Goal: Task Accomplishment & Management: Use online tool/utility

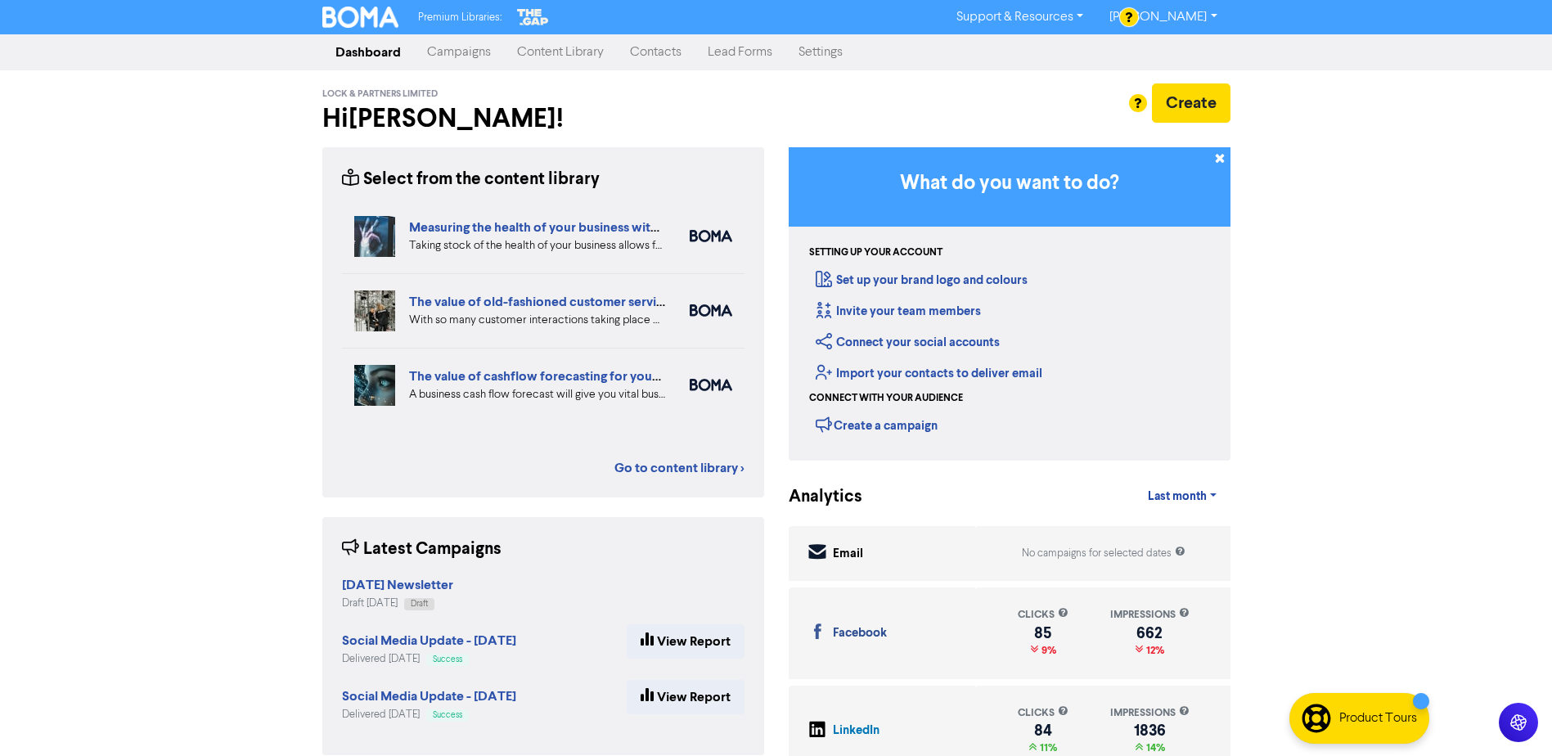
click at [469, 56] on link "Campaigns" at bounding box center [459, 52] width 90 height 33
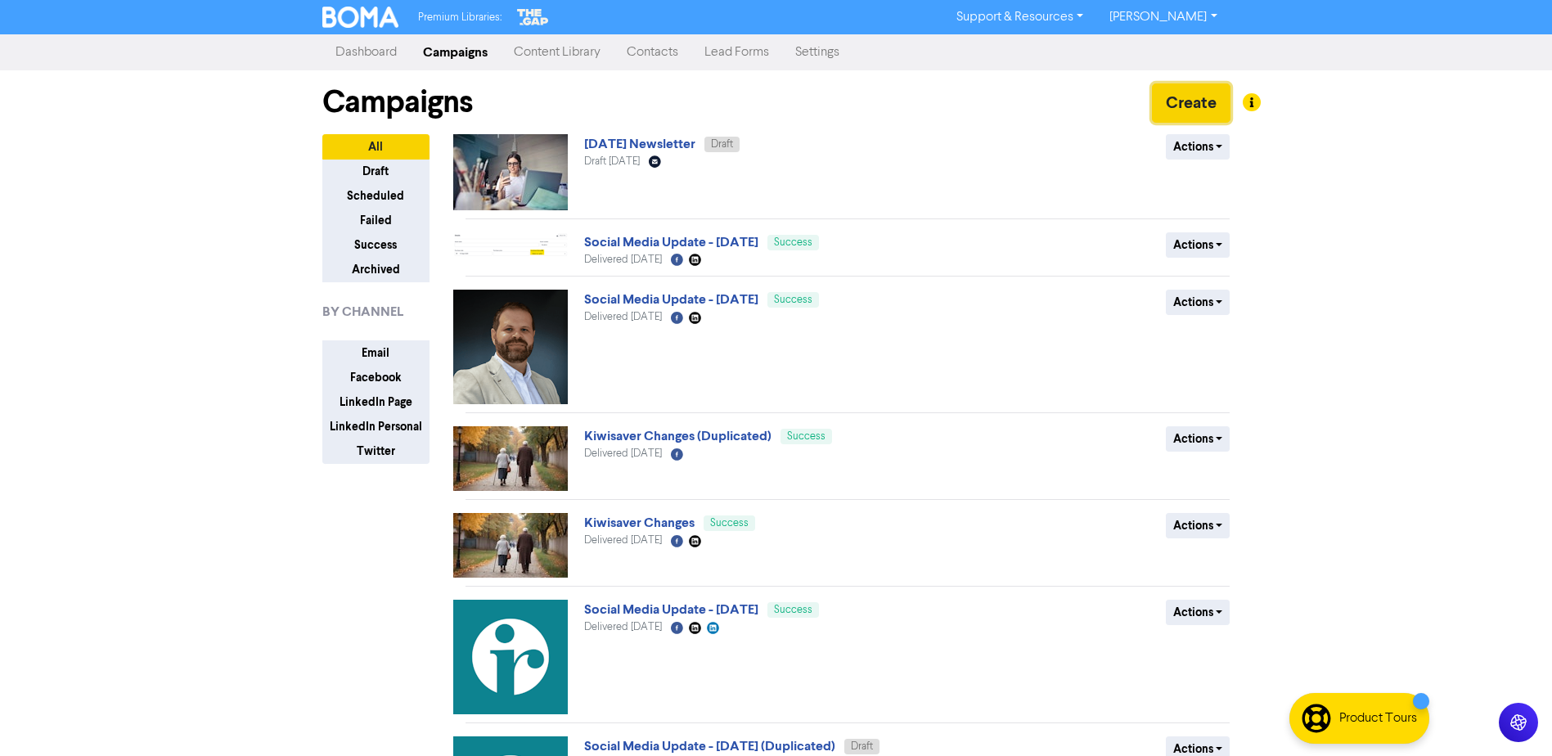
click at [1178, 100] on button "Create" at bounding box center [1191, 102] width 79 height 39
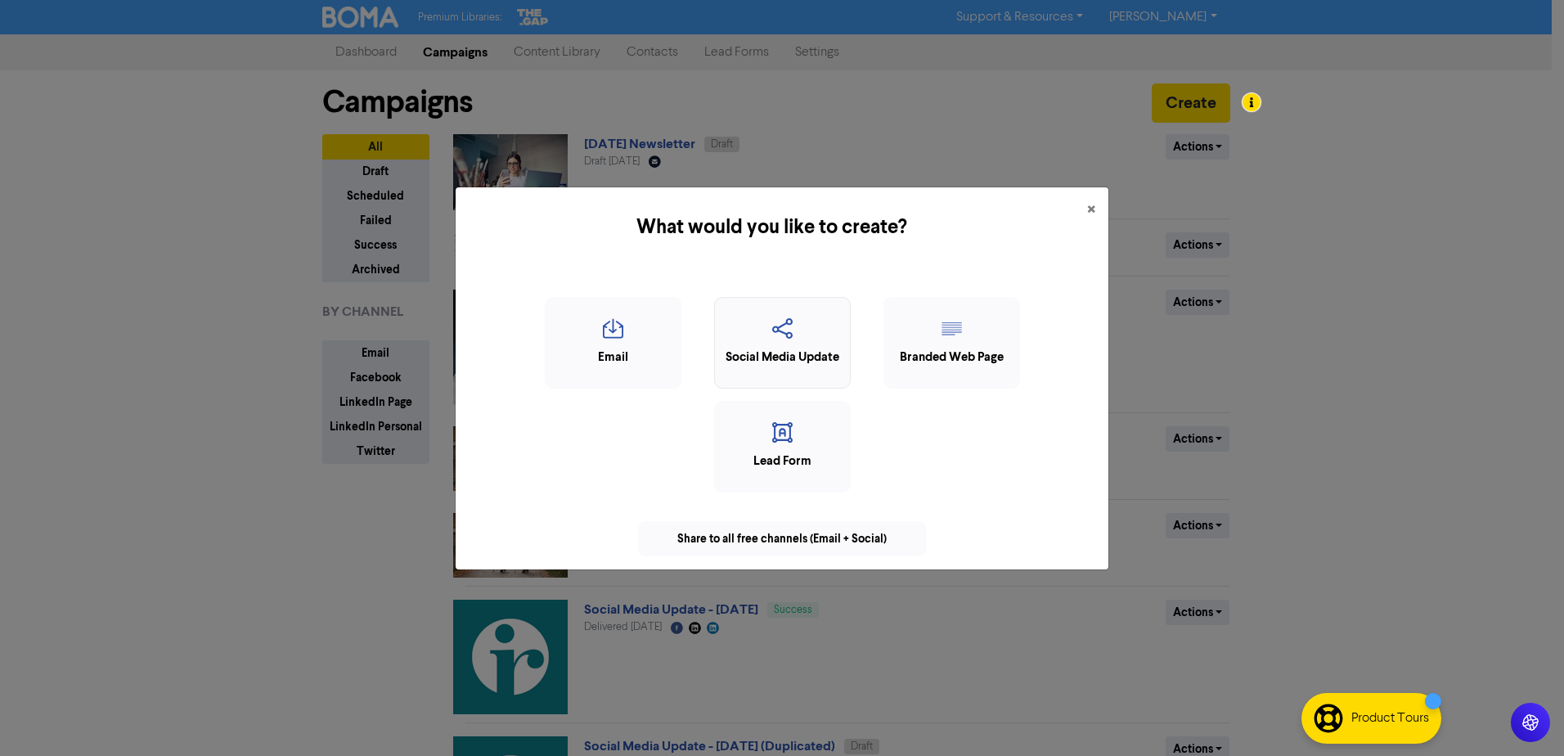
click at [793, 320] on icon "button" at bounding box center [782, 333] width 119 height 31
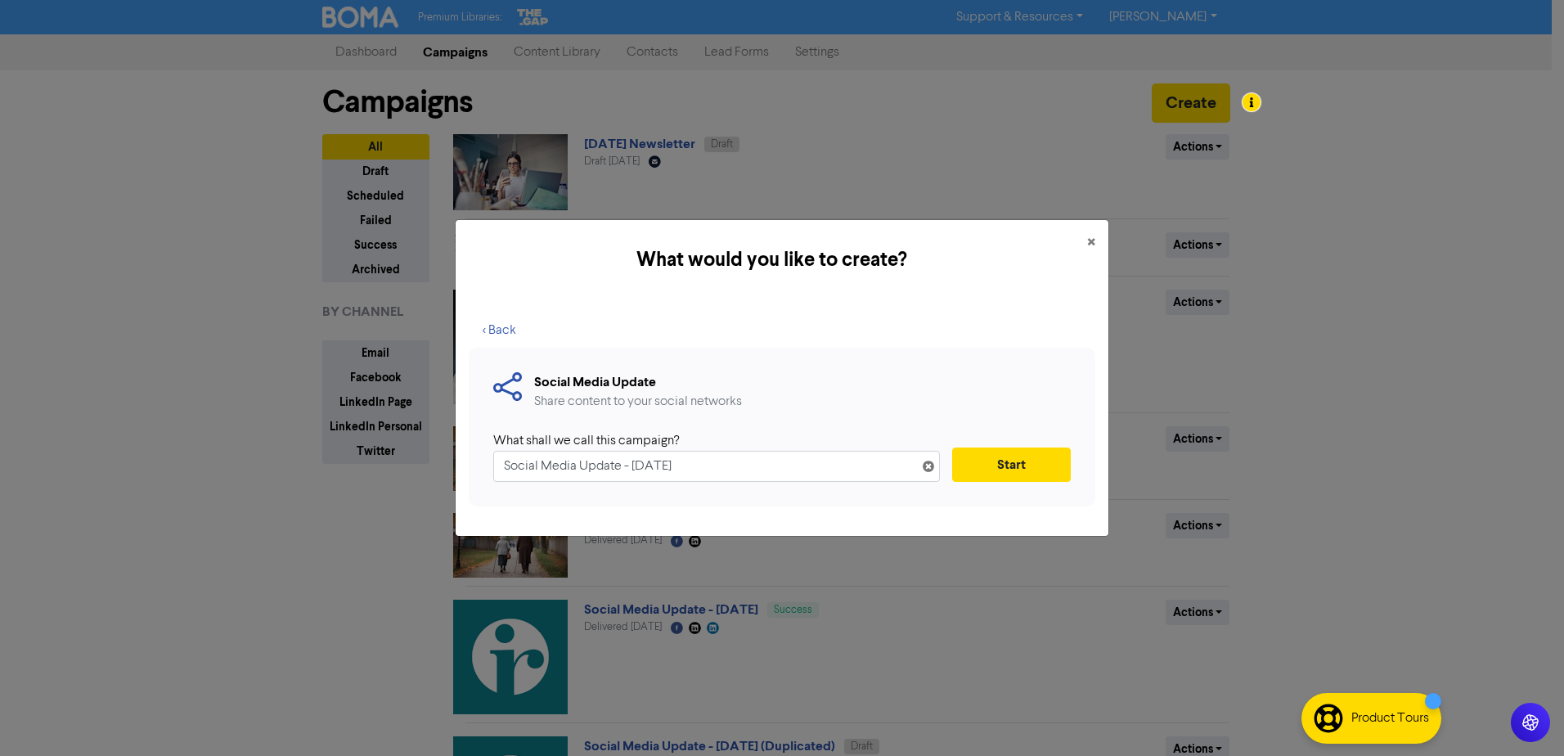
drag, startPoint x: 757, startPoint y: 466, endPoint x: 344, endPoint y: 450, distance: 412.7
click at [344, 450] on div "What would you like to create? × < Back Social Media Update Share content to yo…" at bounding box center [782, 378] width 1564 height 756
click at [651, 471] on input "Director Introductions - [PERSON_NAME]" at bounding box center [716, 466] width 447 height 31
type input "Director Introductions - Conal"
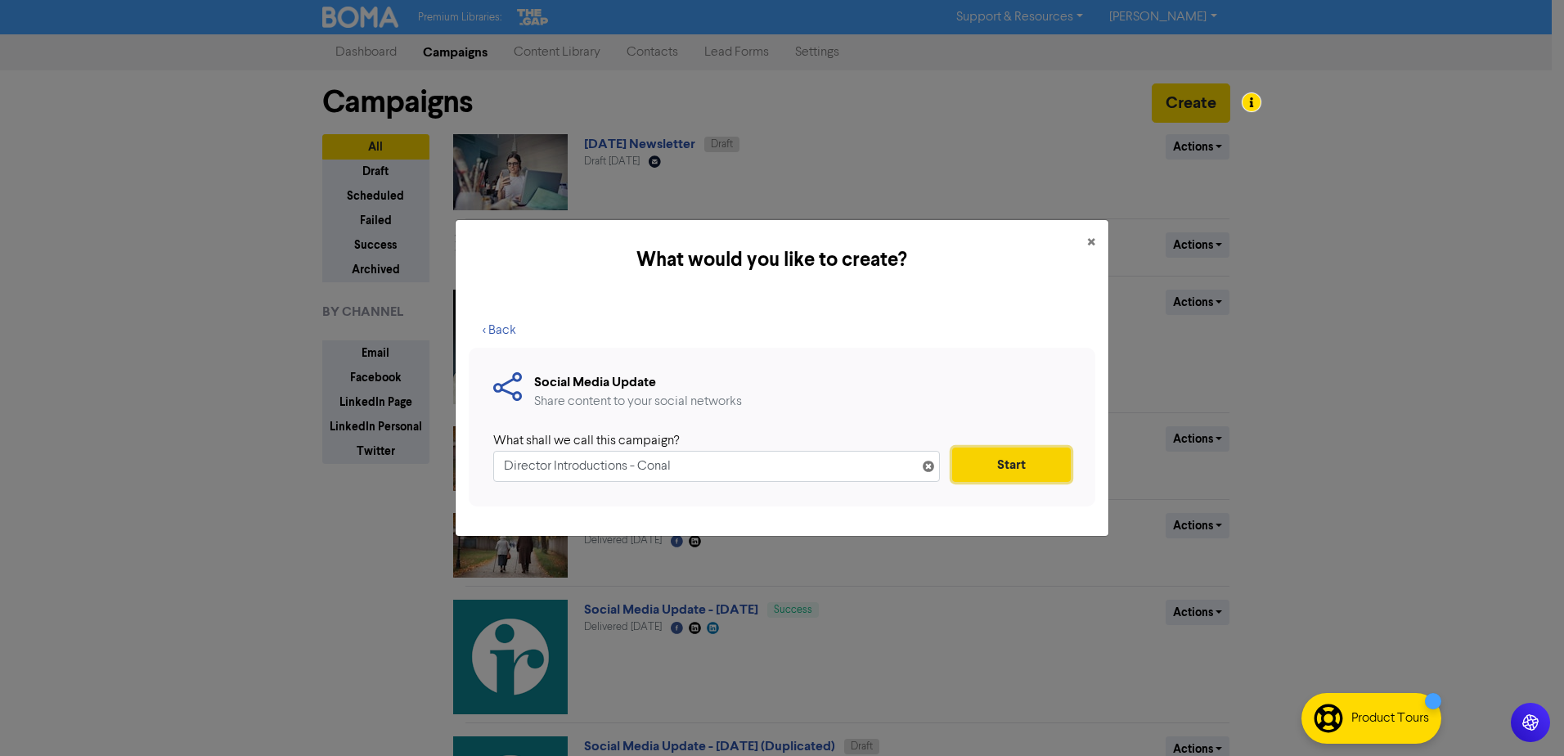
click at [1014, 462] on button "Start" at bounding box center [1011, 465] width 119 height 34
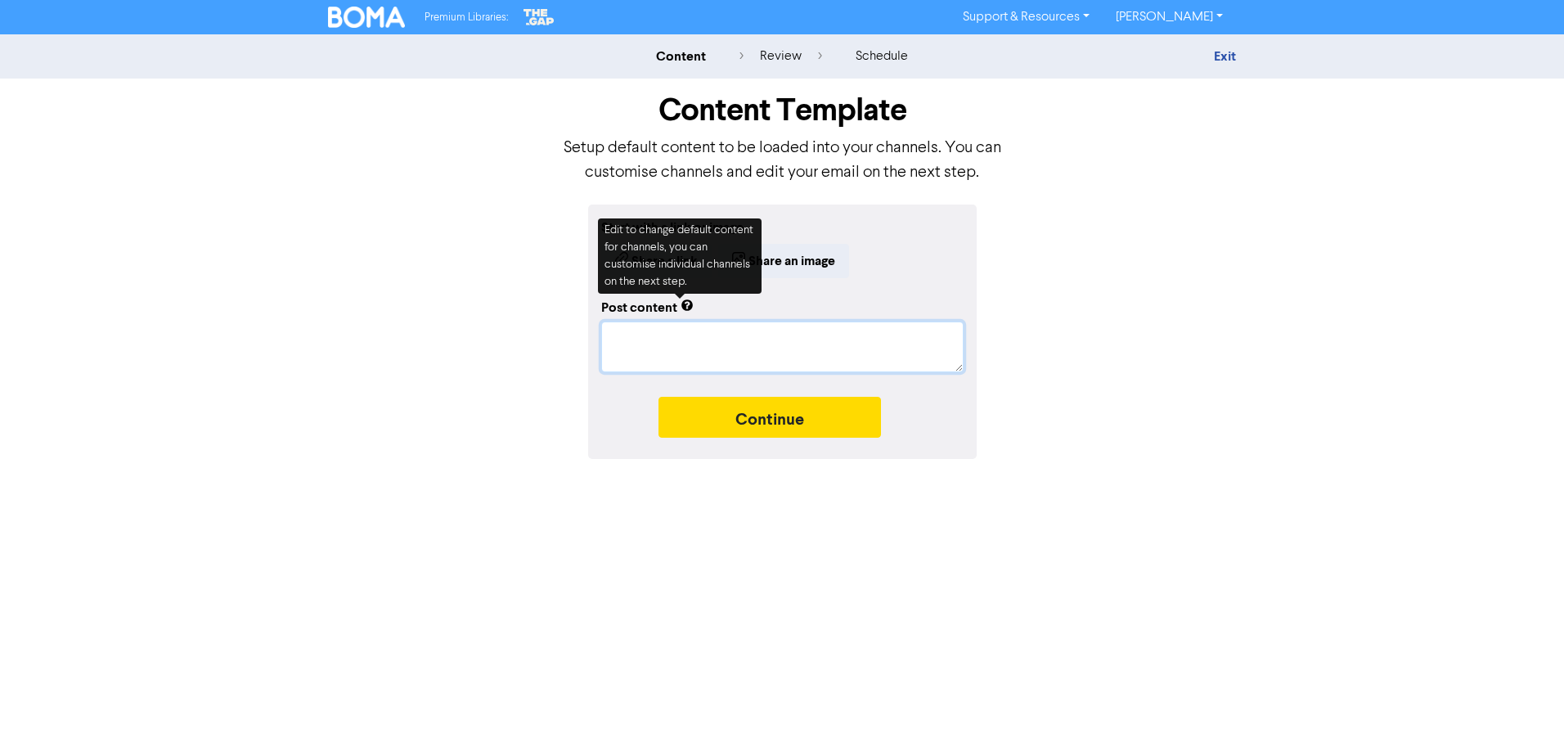
click at [669, 349] on textarea at bounding box center [782, 347] width 362 height 51
click at [729, 336] on textarea at bounding box center [782, 347] width 362 height 51
paste textarea "Meet the Directors - [PERSON_NAME] We continue our series by introducing [PERSO…"
type textarea "x"
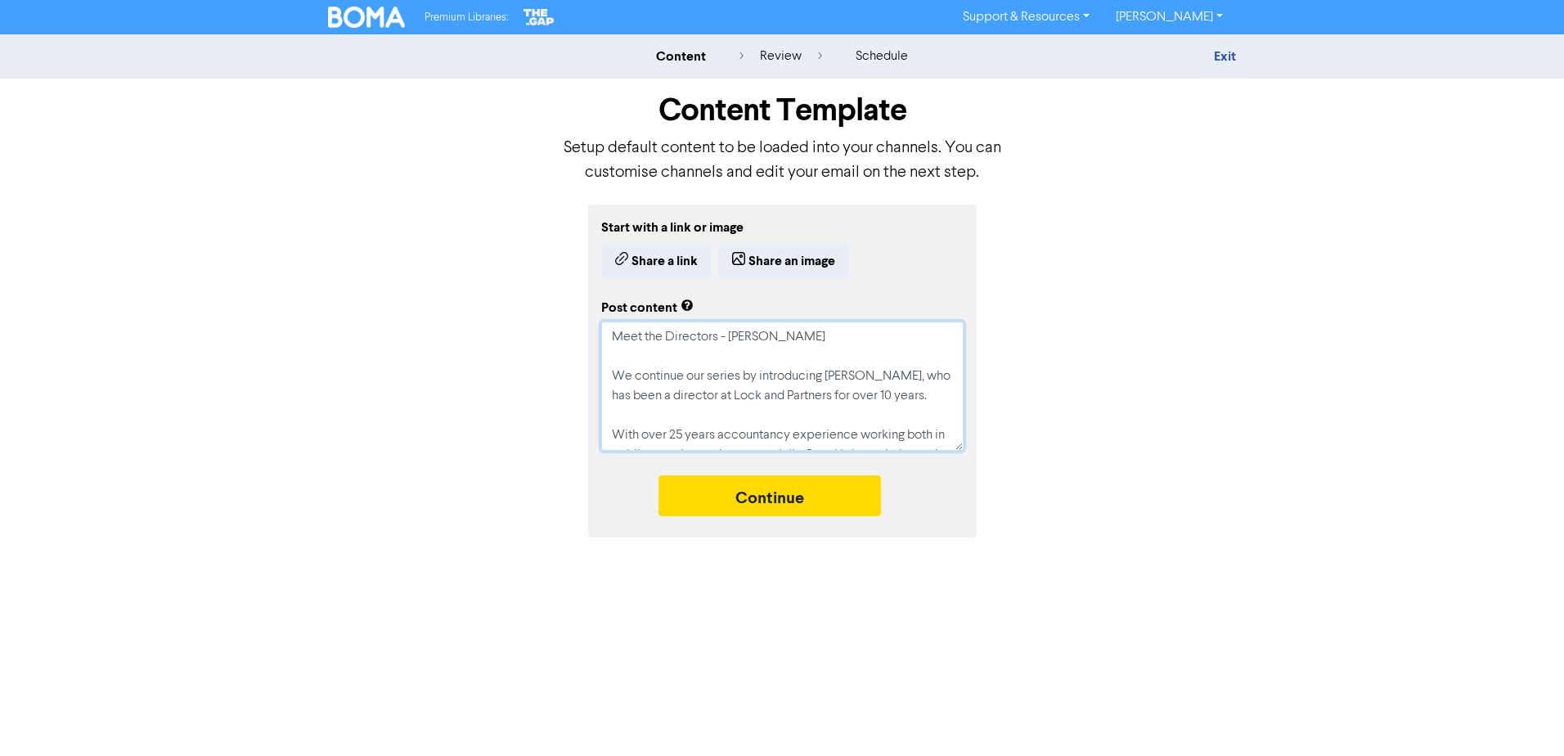
click at [757, 340] on textarea "Meet the Directors - [PERSON_NAME] We continue our series by introducing [PERSO…" at bounding box center [782, 386] width 362 height 129
click at [757, 413] on textarea "Meet the Directors - [PERSON_NAME] We continue our series by introducing [PERSO…" at bounding box center [782, 386] width 362 height 129
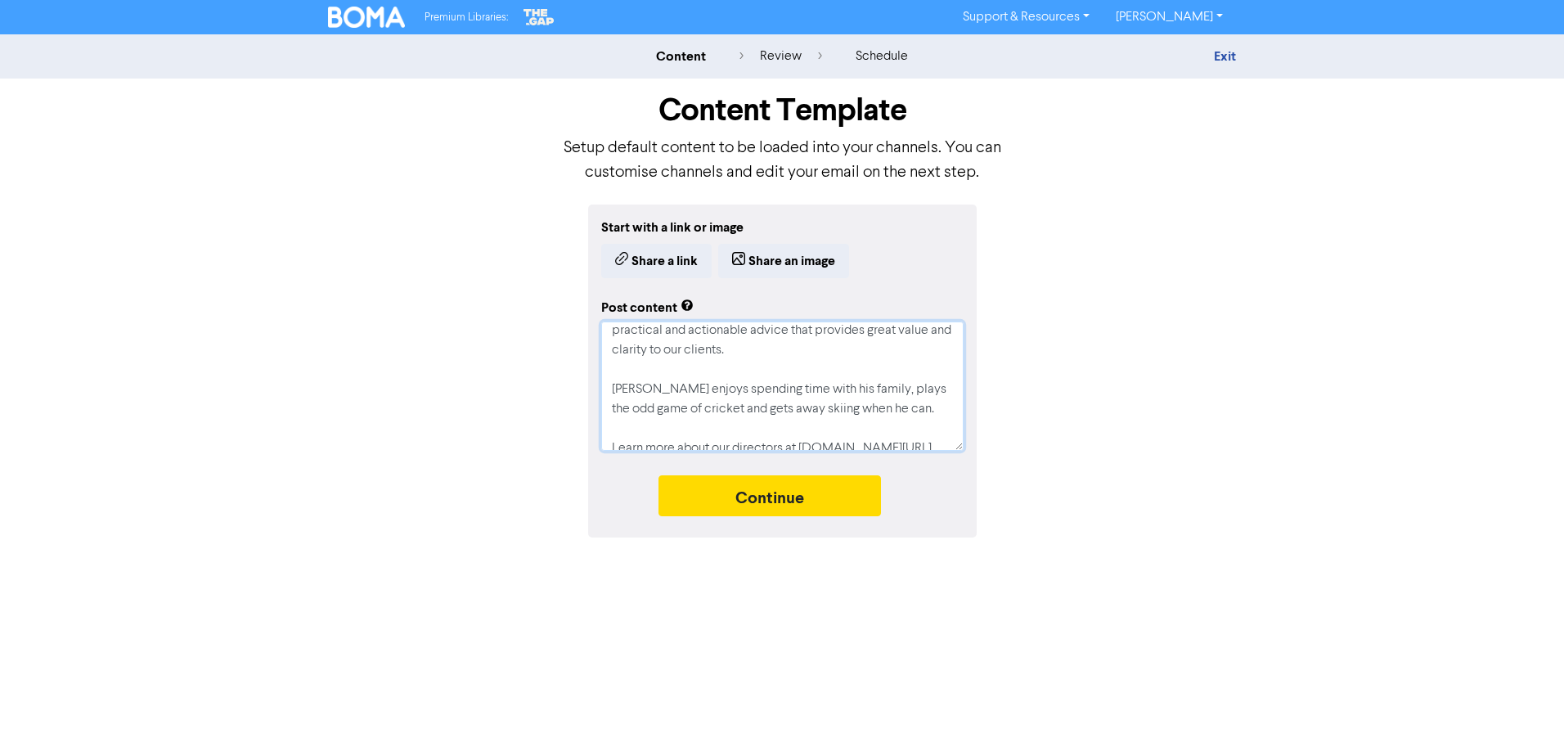
scroll to position [196, 0]
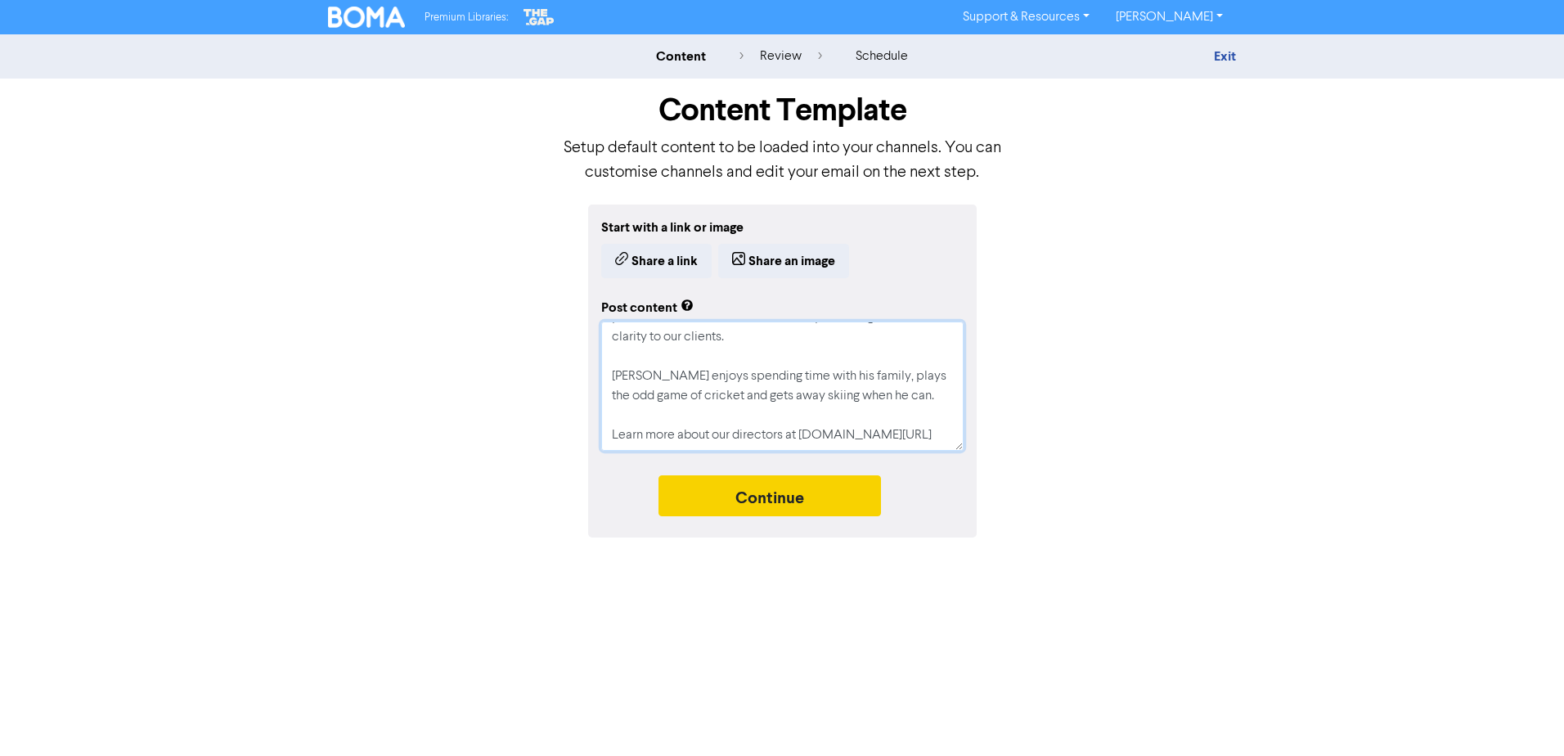
type textarea "Meet the Directors - [PERSON_NAME] We continue our series by introducing [PERSO…"
click at [767, 493] on button "Continue" at bounding box center [770, 495] width 223 height 41
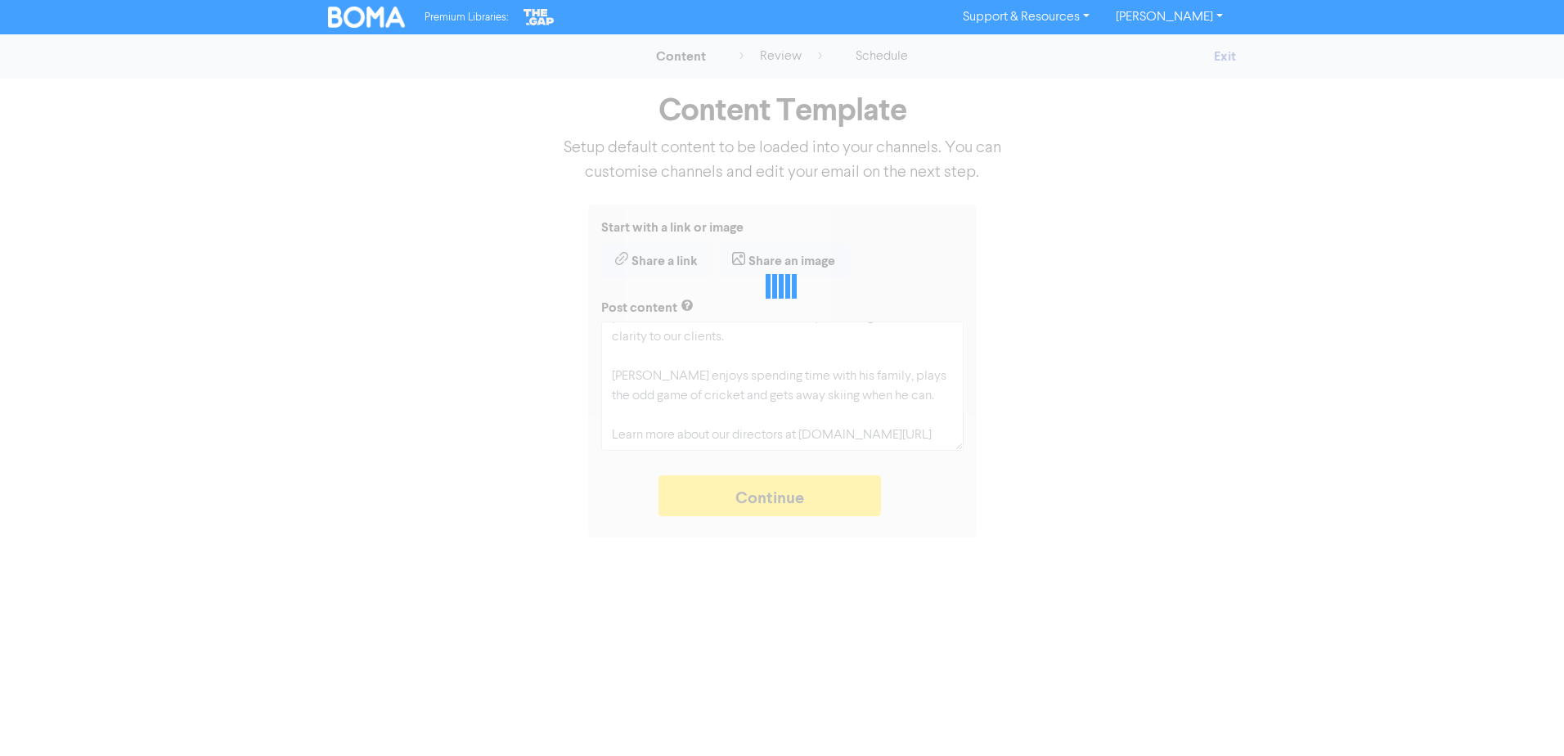
type textarea "x"
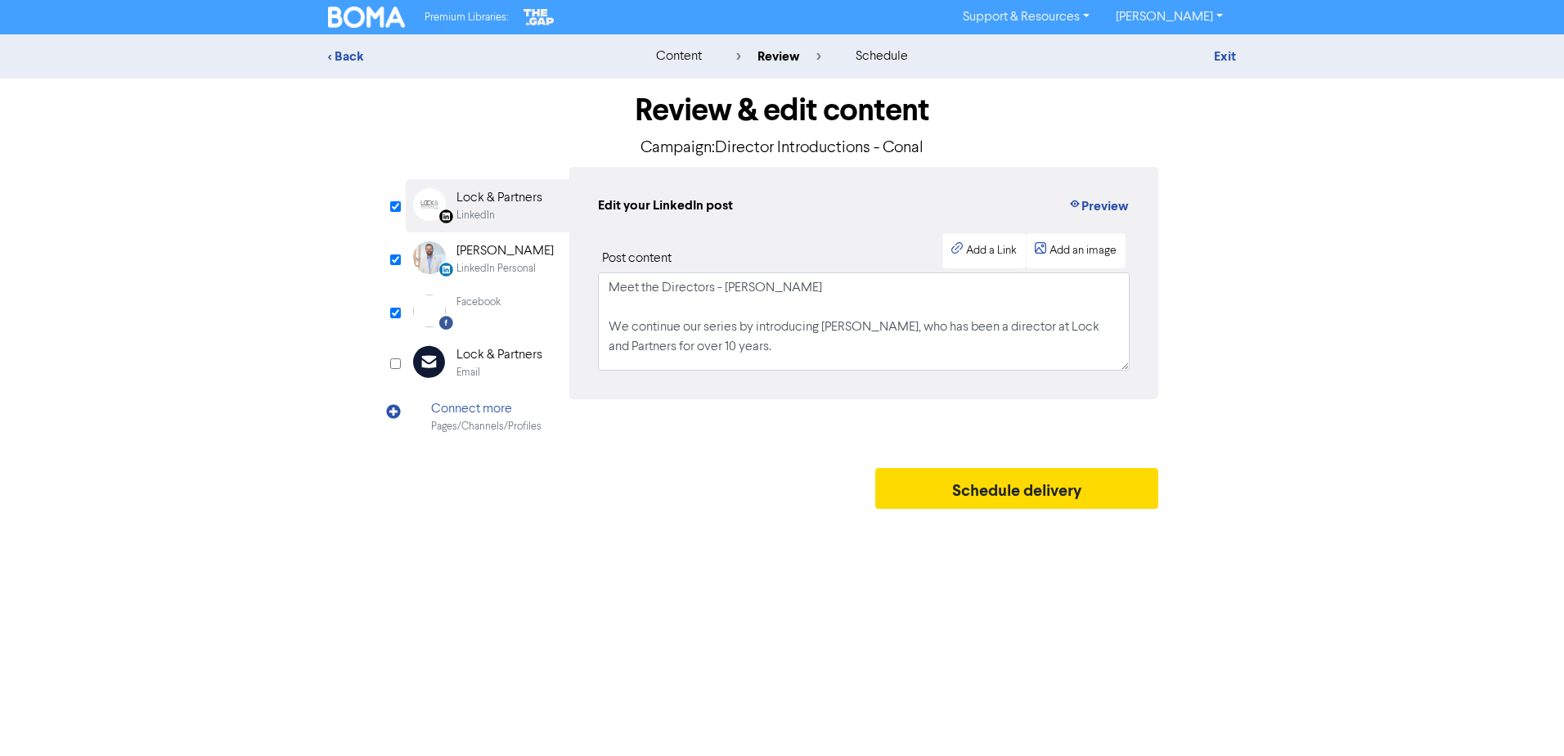
click at [481, 312] on div "Facebook" at bounding box center [479, 311] width 44 height 33
click at [506, 278] on div "LinkedIn Personal Created with Sketch. [PERSON_NAME] LinkedIn Personal" at bounding box center [488, 258] width 164 height 53
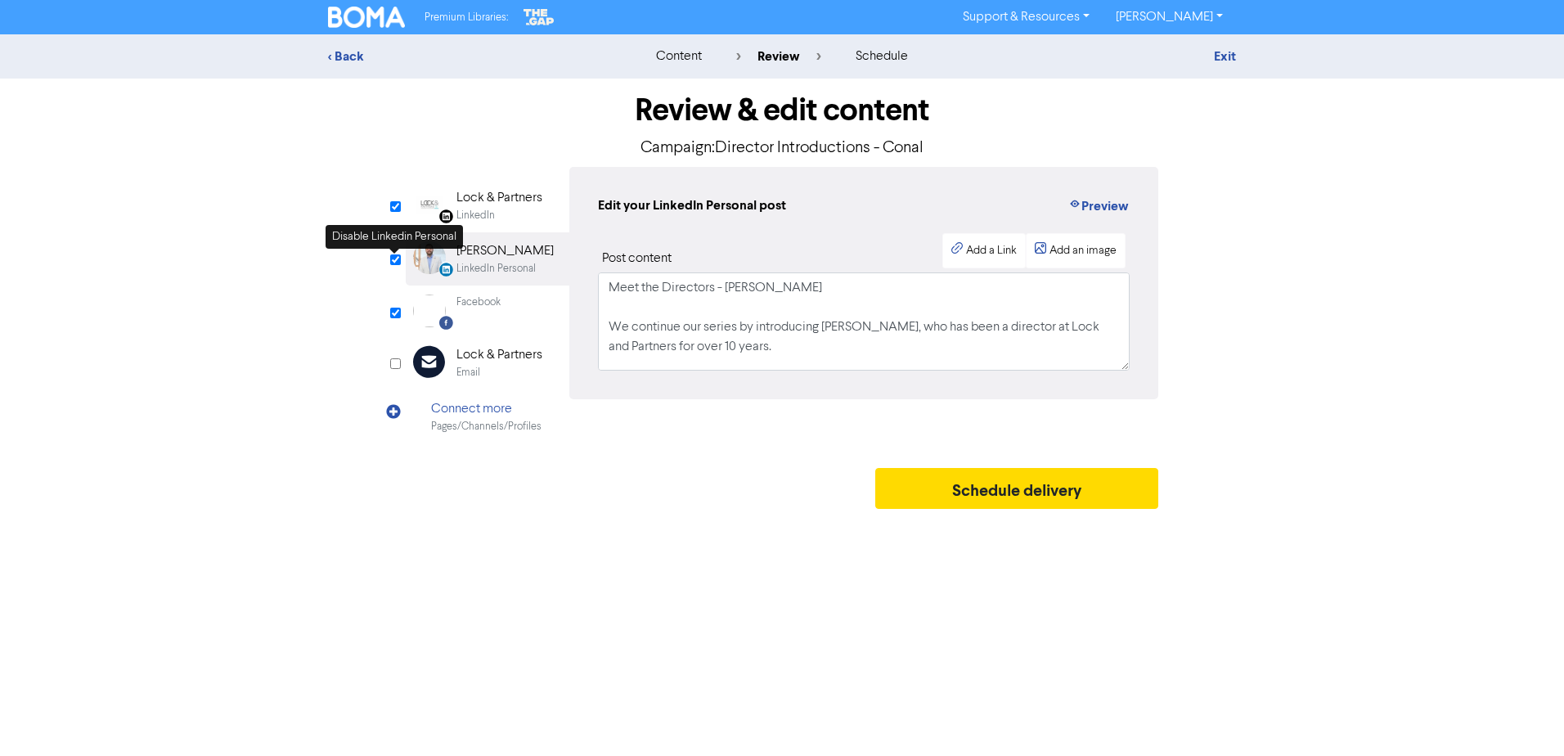
click at [390, 259] on input "checkbox" at bounding box center [395, 259] width 11 height 11
checkbox input "false"
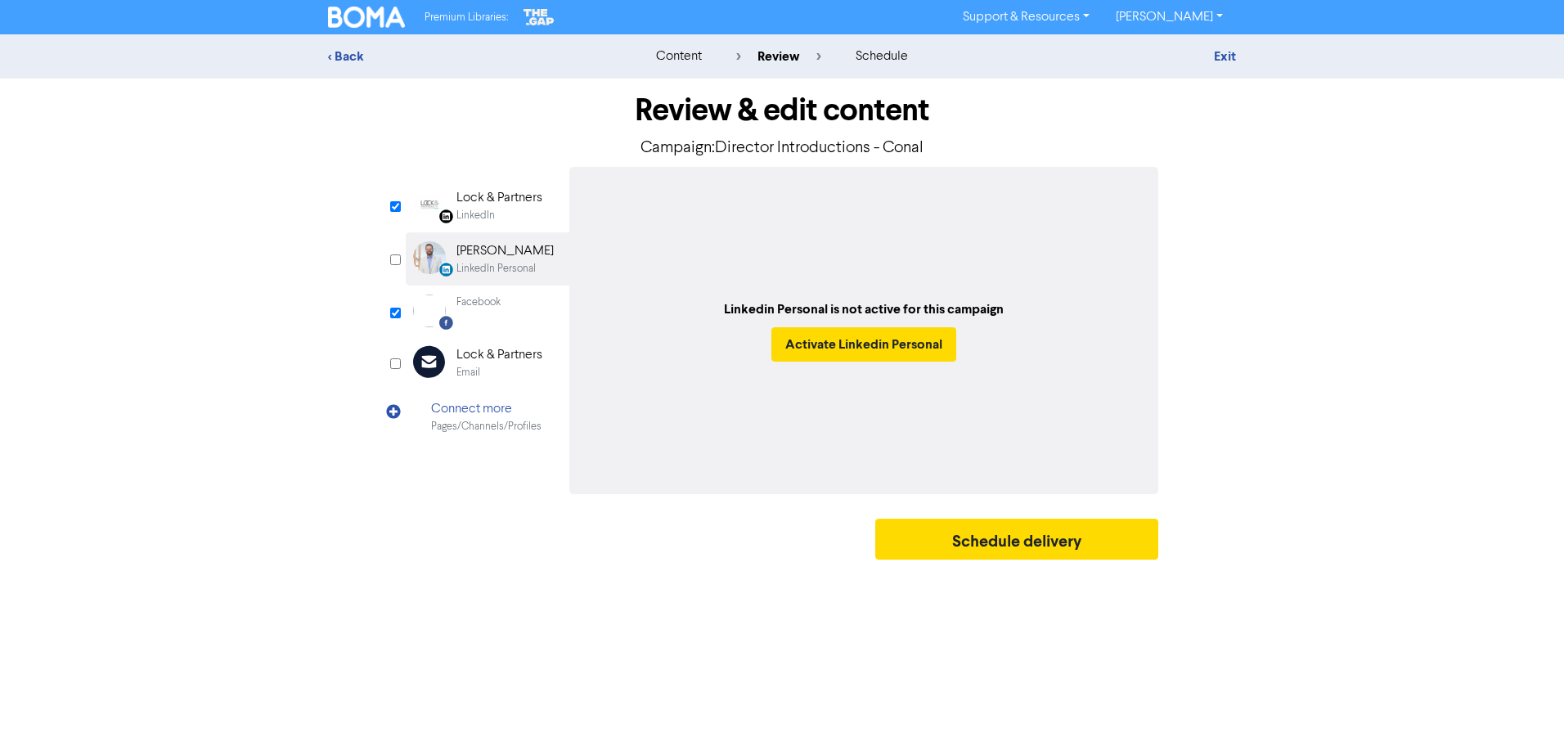
click at [475, 215] on div "LinkedIn" at bounding box center [476, 216] width 38 height 16
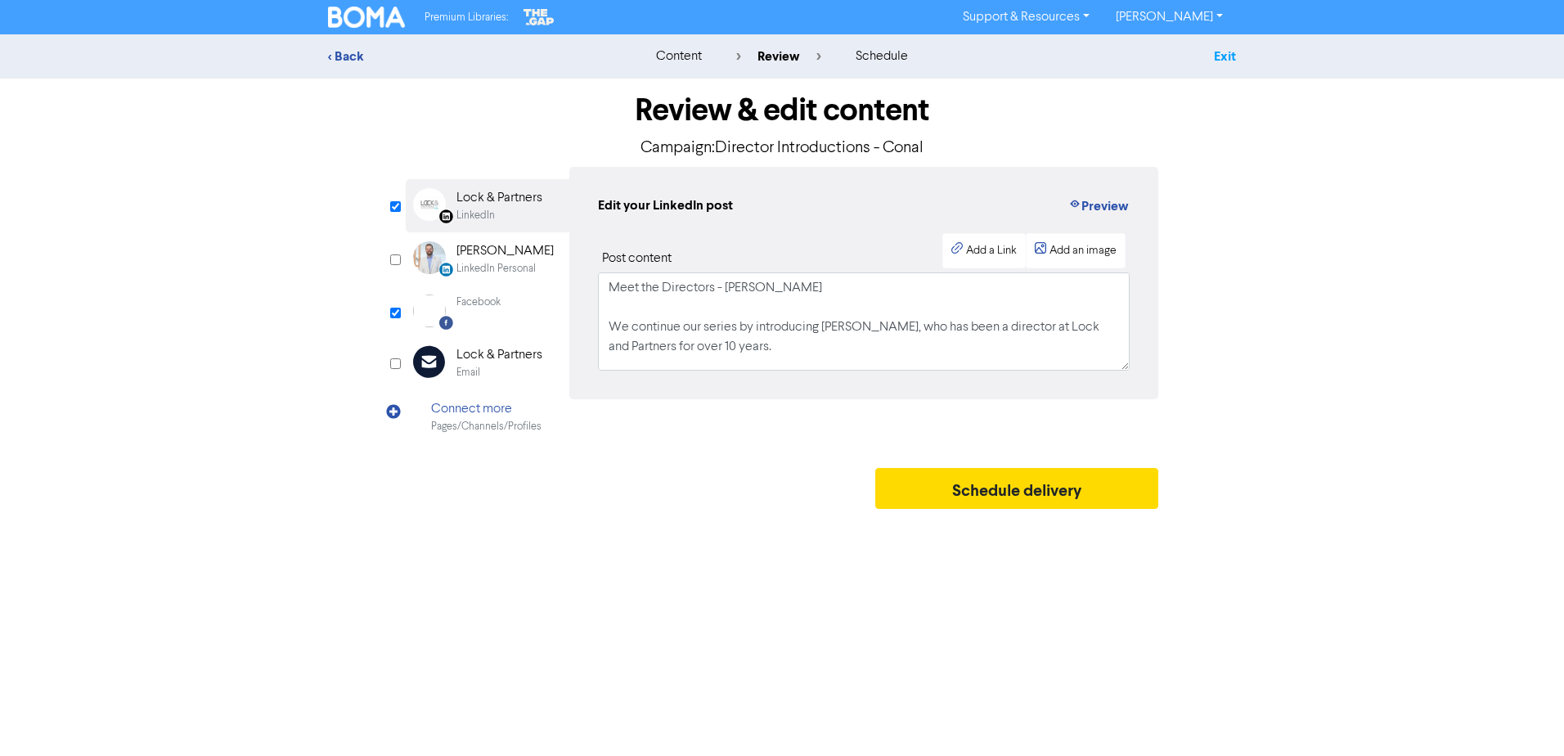
click at [1226, 57] on link "Exit" at bounding box center [1225, 56] width 22 height 16
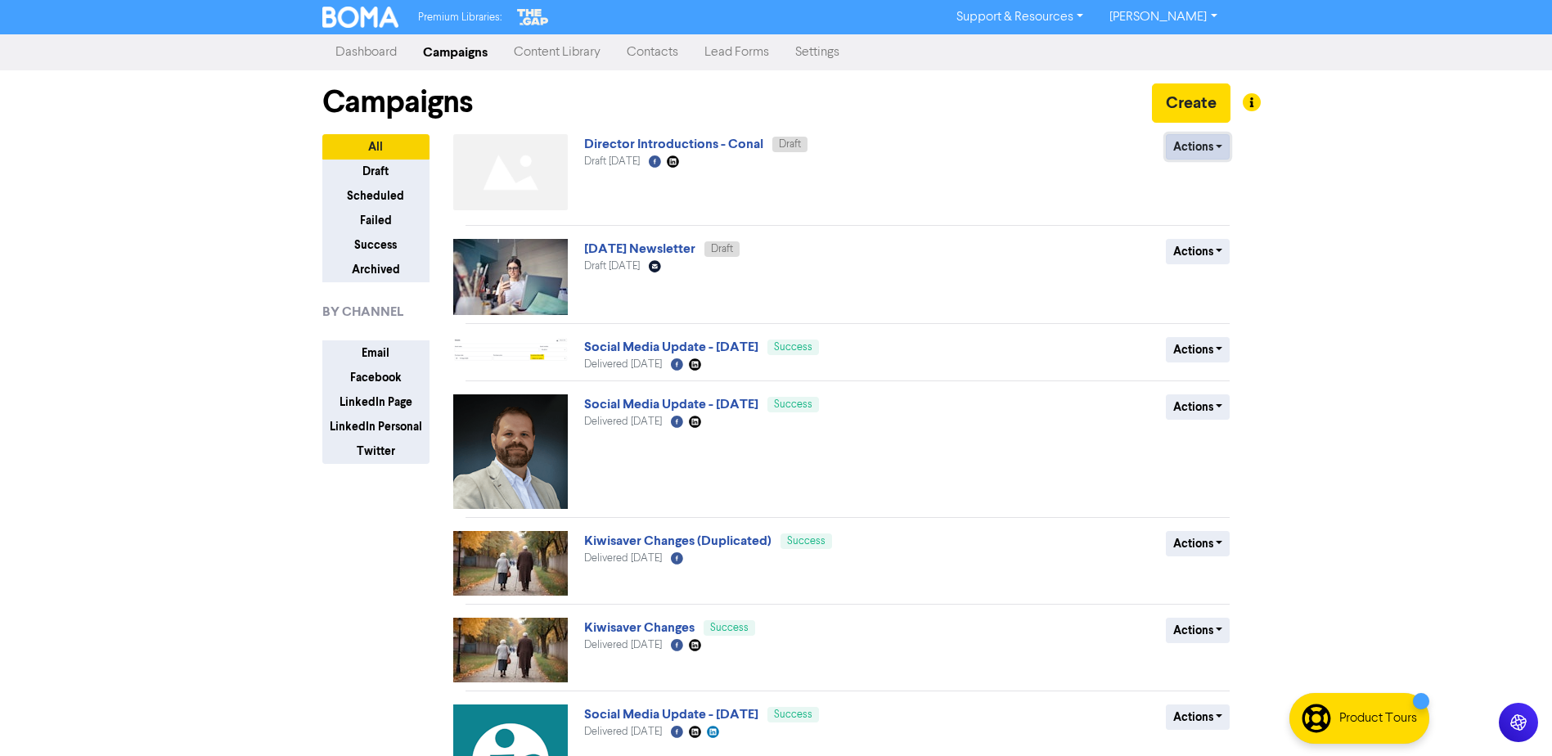
click at [1208, 149] on button "Actions" at bounding box center [1198, 146] width 65 height 25
click at [1221, 237] on button "Rename" at bounding box center [1231, 234] width 129 height 26
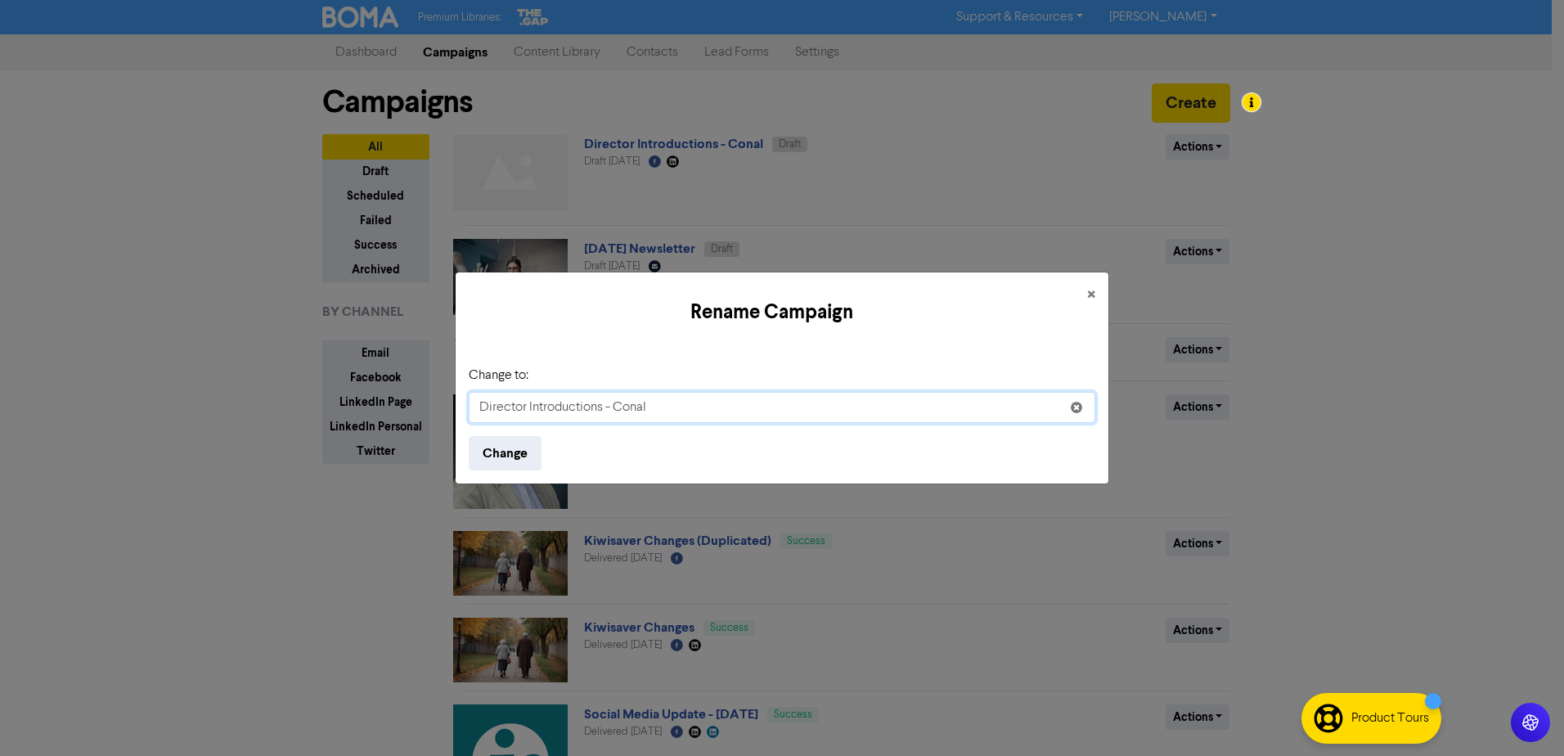
drag, startPoint x: 605, startPoint y: 403, endPoint x: 260, endPoint y: 366, distance: 346.4
click at [220, 375] on div "Rename Campaign × Change to: Director Introductions - Conal Change" at bounding box center [782, 378] width 1564 height 756
type input "Meet the Directors - Conal"
click at [487, 456] on button "Change" at bounding box center [505, 453] width 73 height 34
